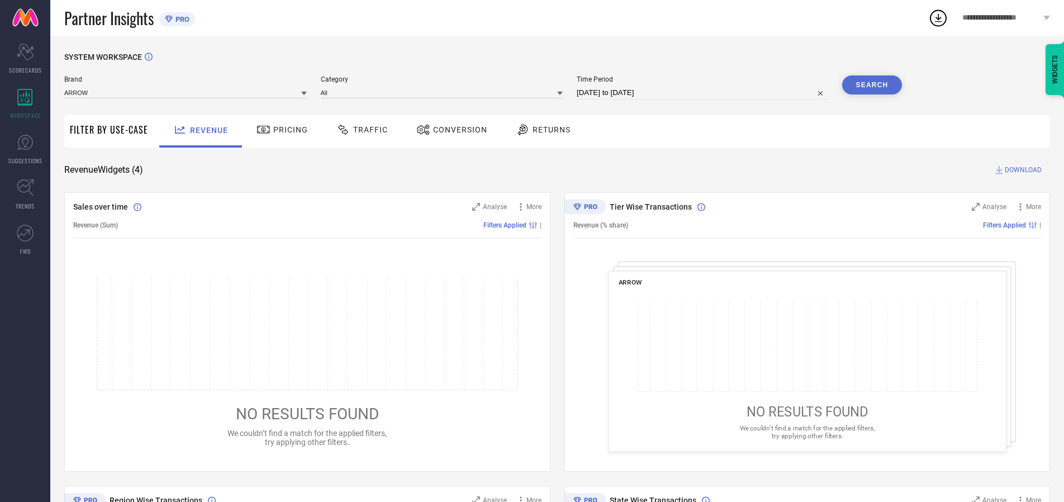
click at [359, 130] on span "Traffic" at bounding box center [370, 129] width 35 height 9
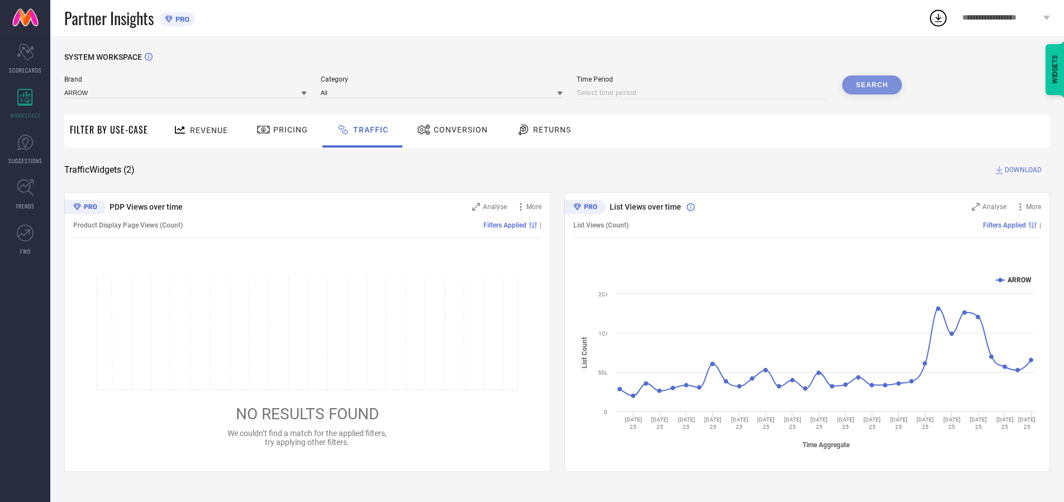
click at [704, 93] on input at bounding box center [703, 92] width 252 height 13
select select "8"
select select "2025"
select select "9"
select select "2025"
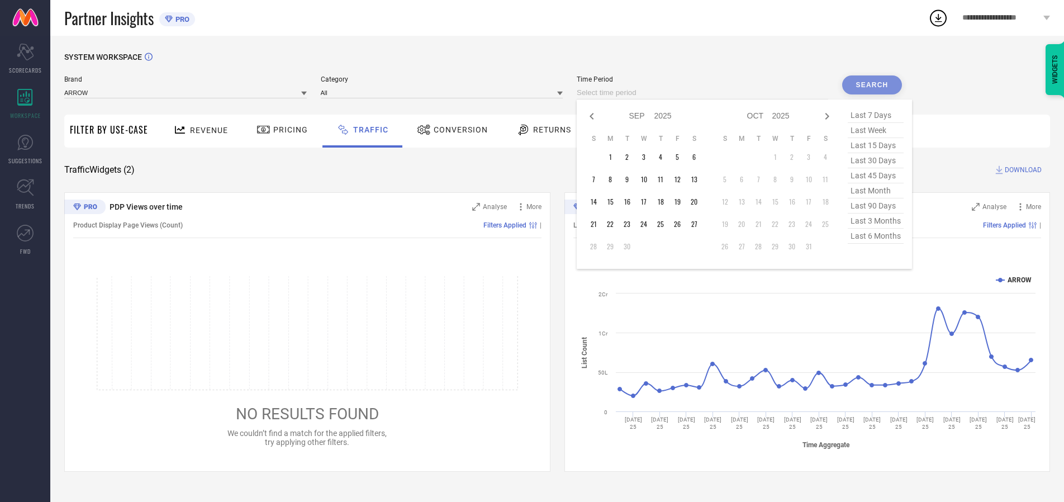
click at [698, 224] on td "27" at bounding box center [694, 224] width 17 height 17
type input "[DATE] to [DATE]"
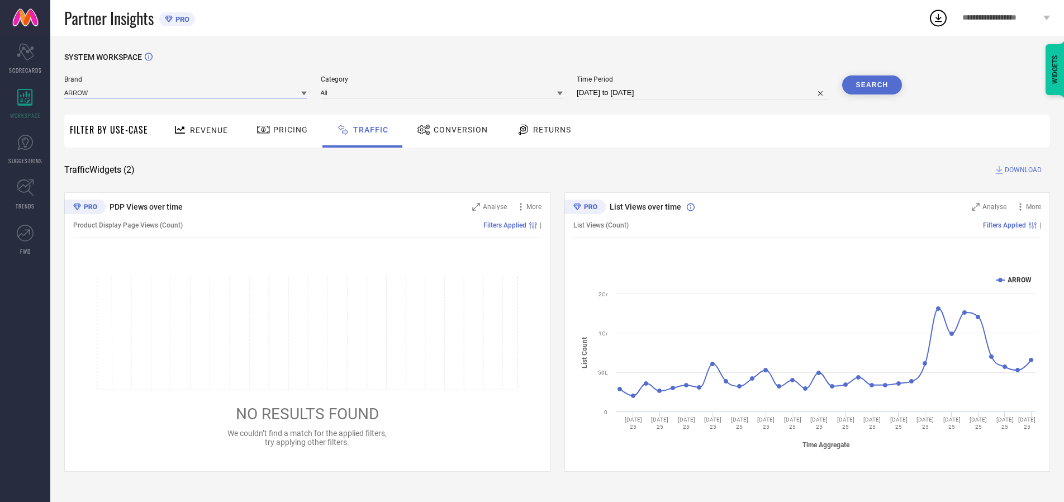
click at [186, 92] on input at bounding box center [185, 93] width 243 height 12
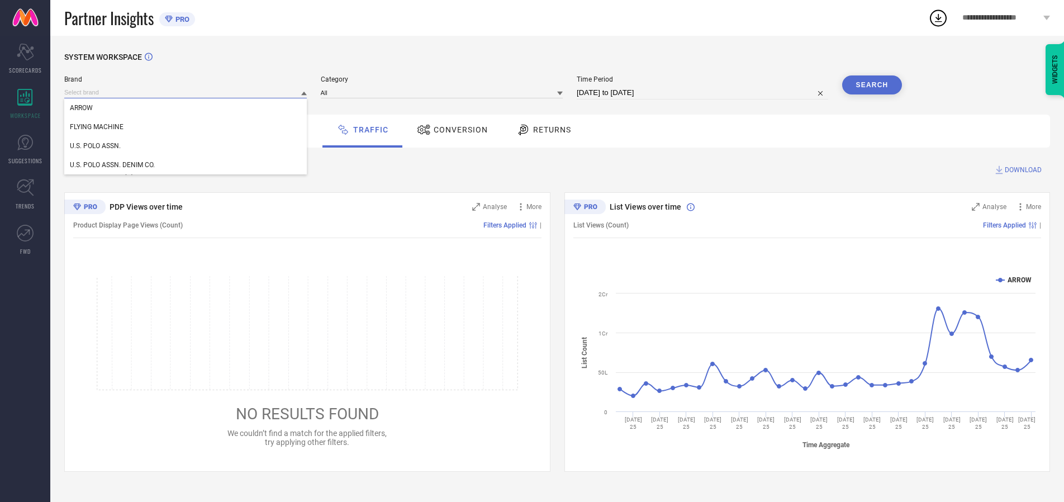
click at [186, 92] on input at bounding box center [185, 93] width 243 height 12
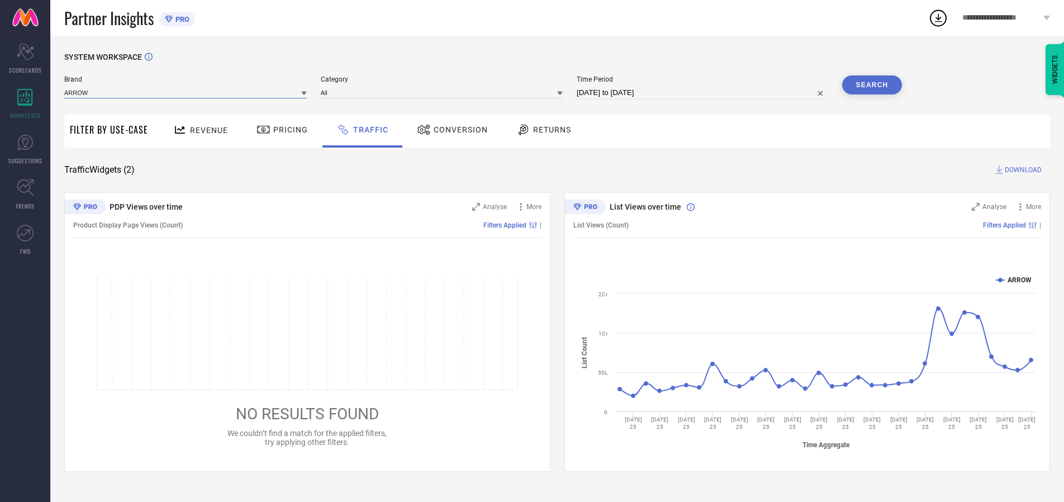
click at [186, 92] on input at bounding box center [185, 93] width 243 height 12
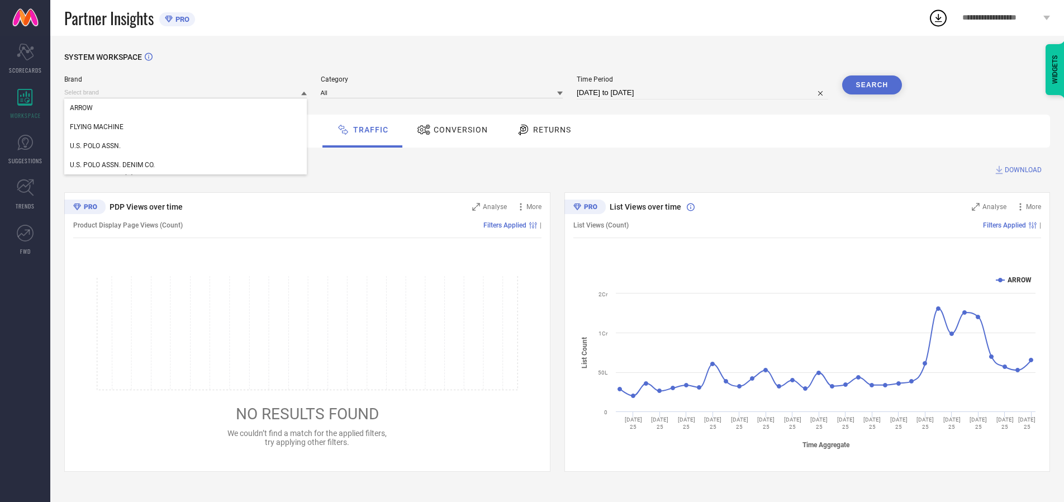
click at [186, 146] on div "U.S. POLO ASSN." at bounding box center [185, 145] width 243 height 19
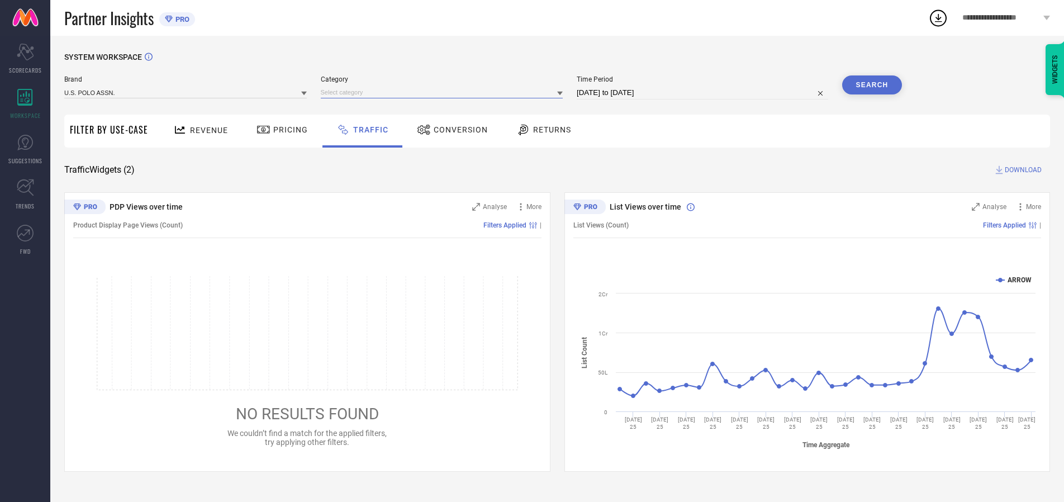
click at [444, 92] on input at bounding box center [442, 93] width 243 height 12
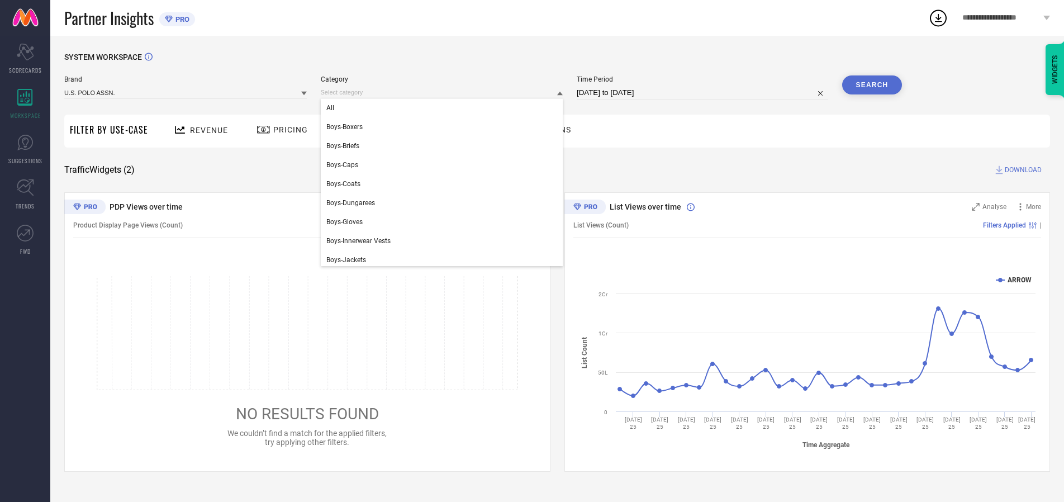
click at [444, 108] on div "All" at bounding box center [442, 107] width 243 height 19
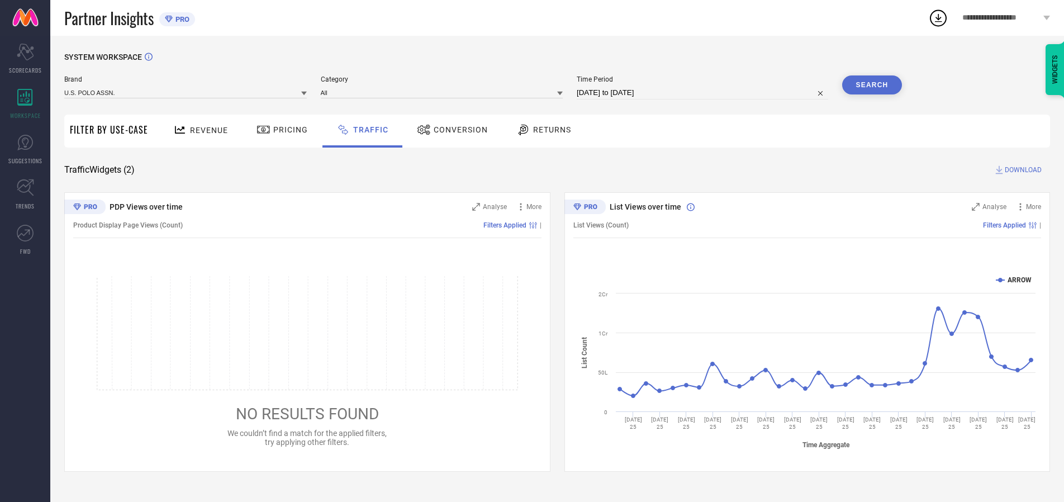
click at [872, 85] on button "Search" at bounding box center [872, 84] width 60 height 19
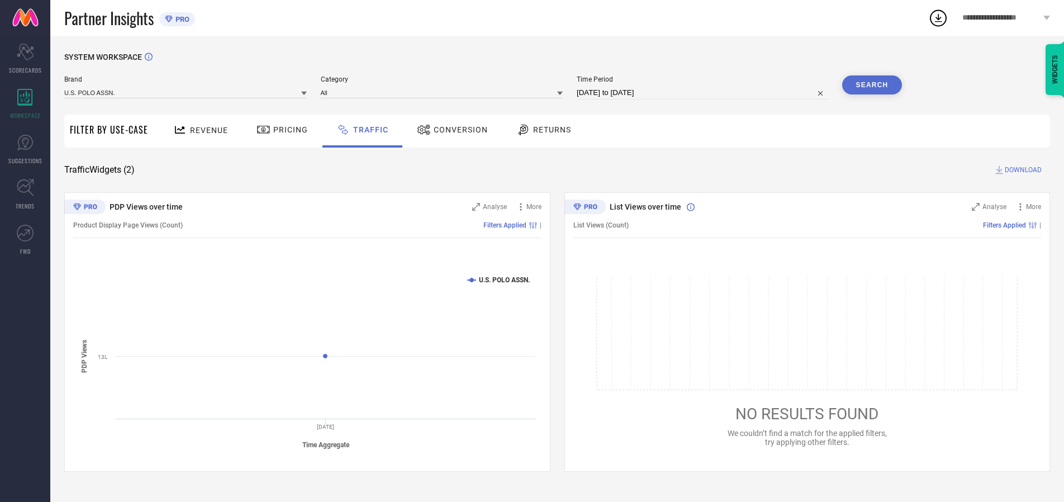
click at [1022, 170] on span "DOWNLOAD" at bounding box center [1023, 169] width 37 height 11
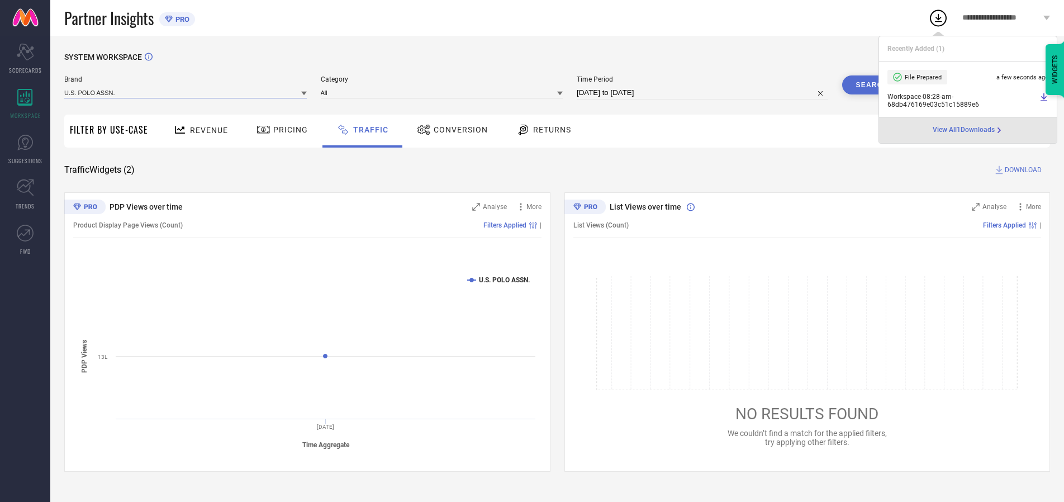
click at [186, 92] on input at bounding box center [185, 93] width 243 height 12
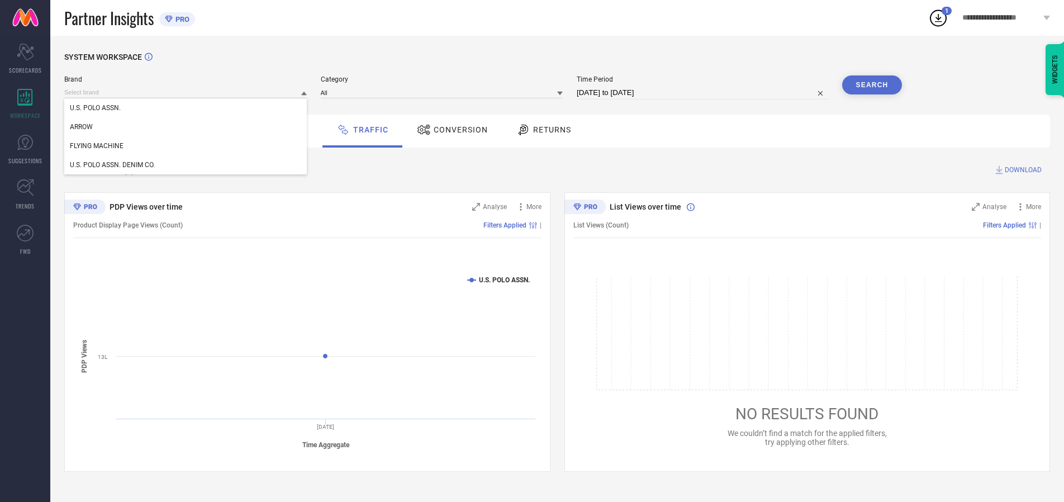
click at [186, 165] on div "U.S. POLO ASSN. DENIM CO." at bounding box center [185, 164] width 243 height 19
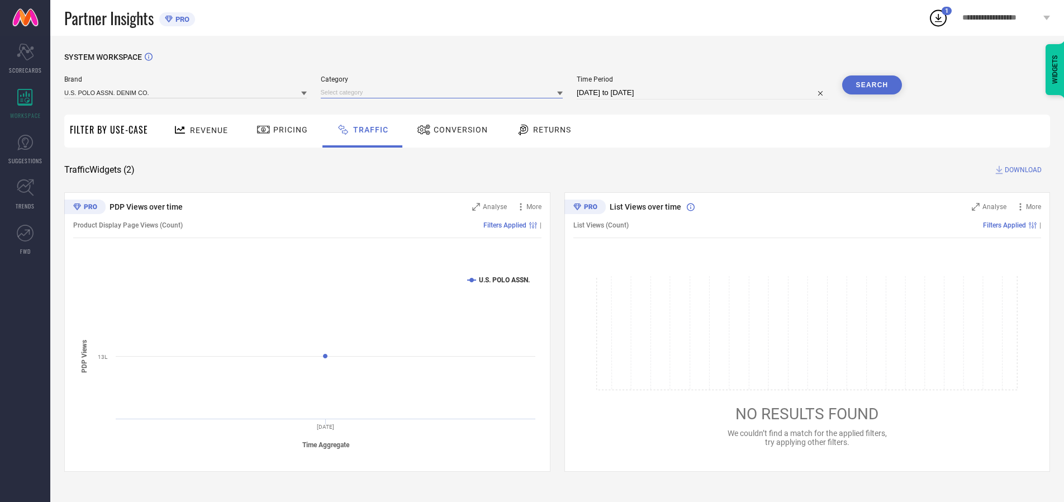
click at [444, 92] on input at bounding box center [442, 93] width 243 height 12
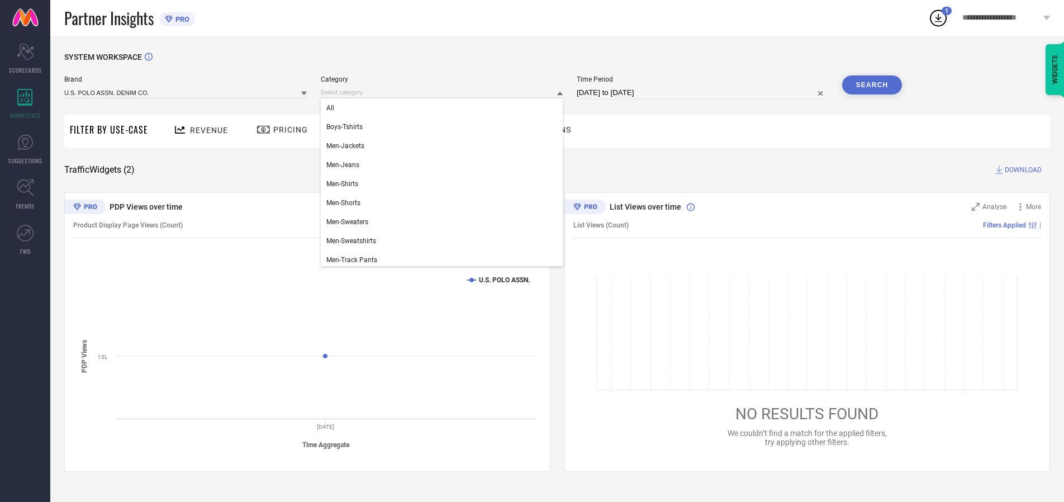
click at [444, 108] on div "All" at bounding box center [442, 107] width 243 height 19
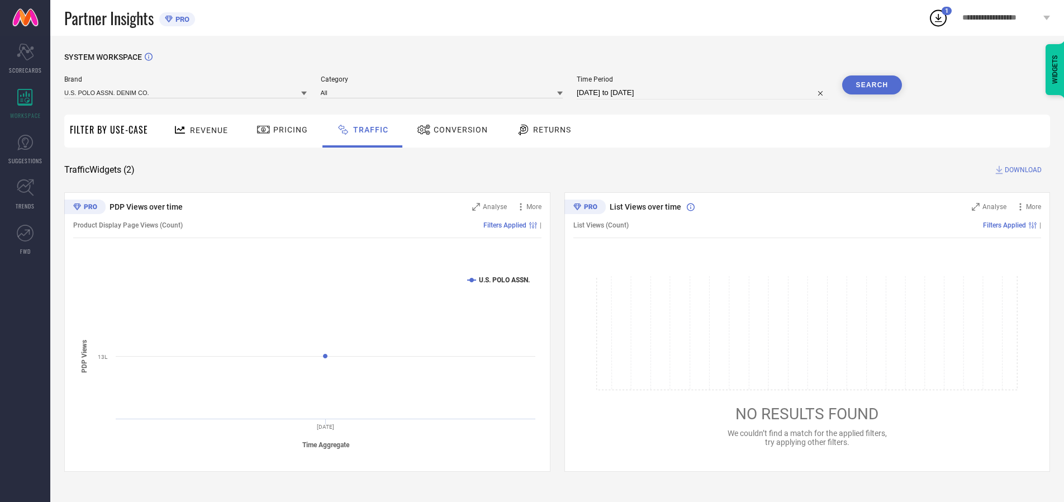
click at [872, 85] on button "Search" at bounding box center [872, 84] width 60 height 19
click at [1022, 170] on span "DOWNLOAD" at bounding box center [1023, 169] width 37 height 11
